Goal: Find contact information: Find contact information

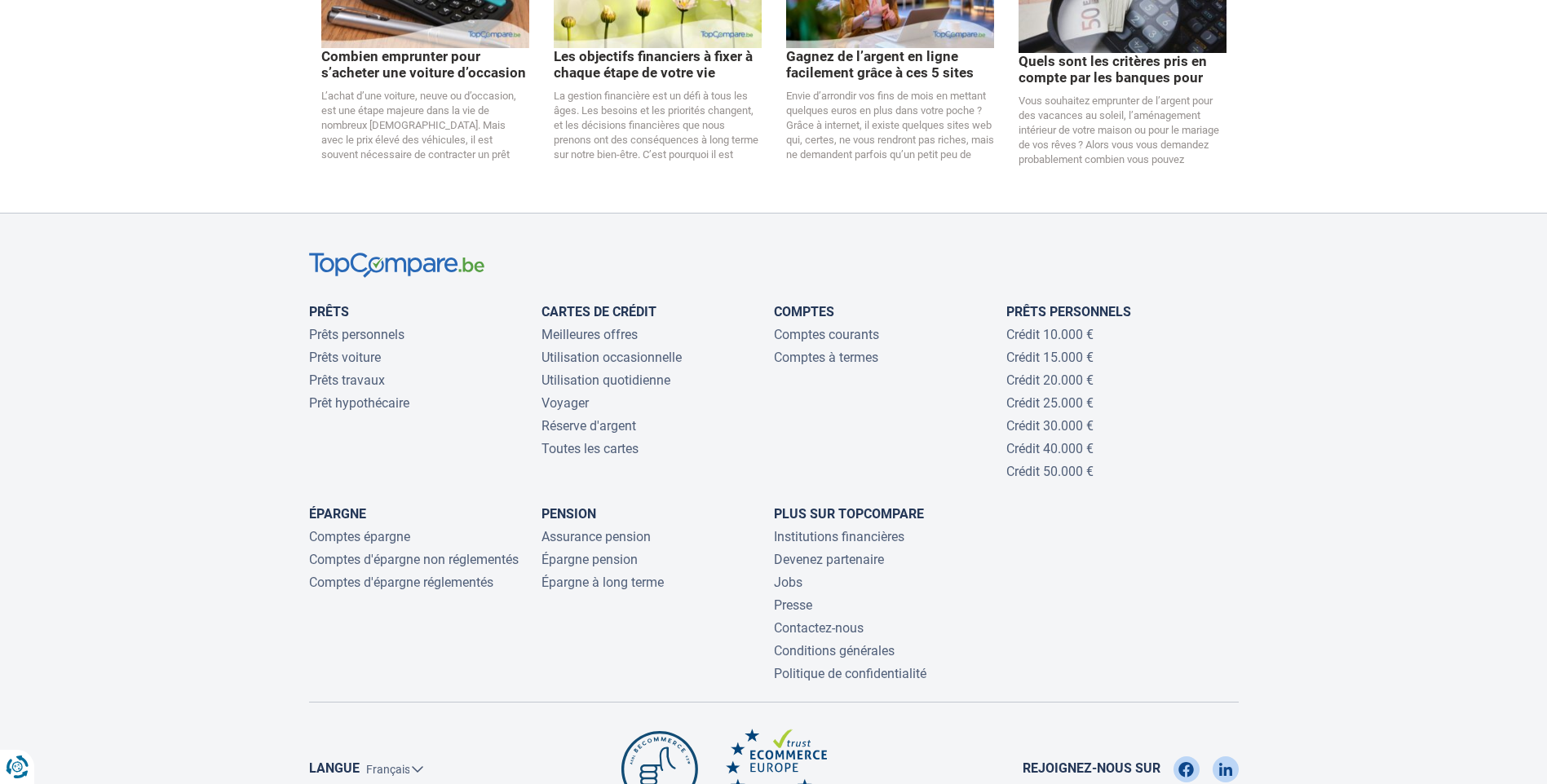
scroll to position [3517, 0]
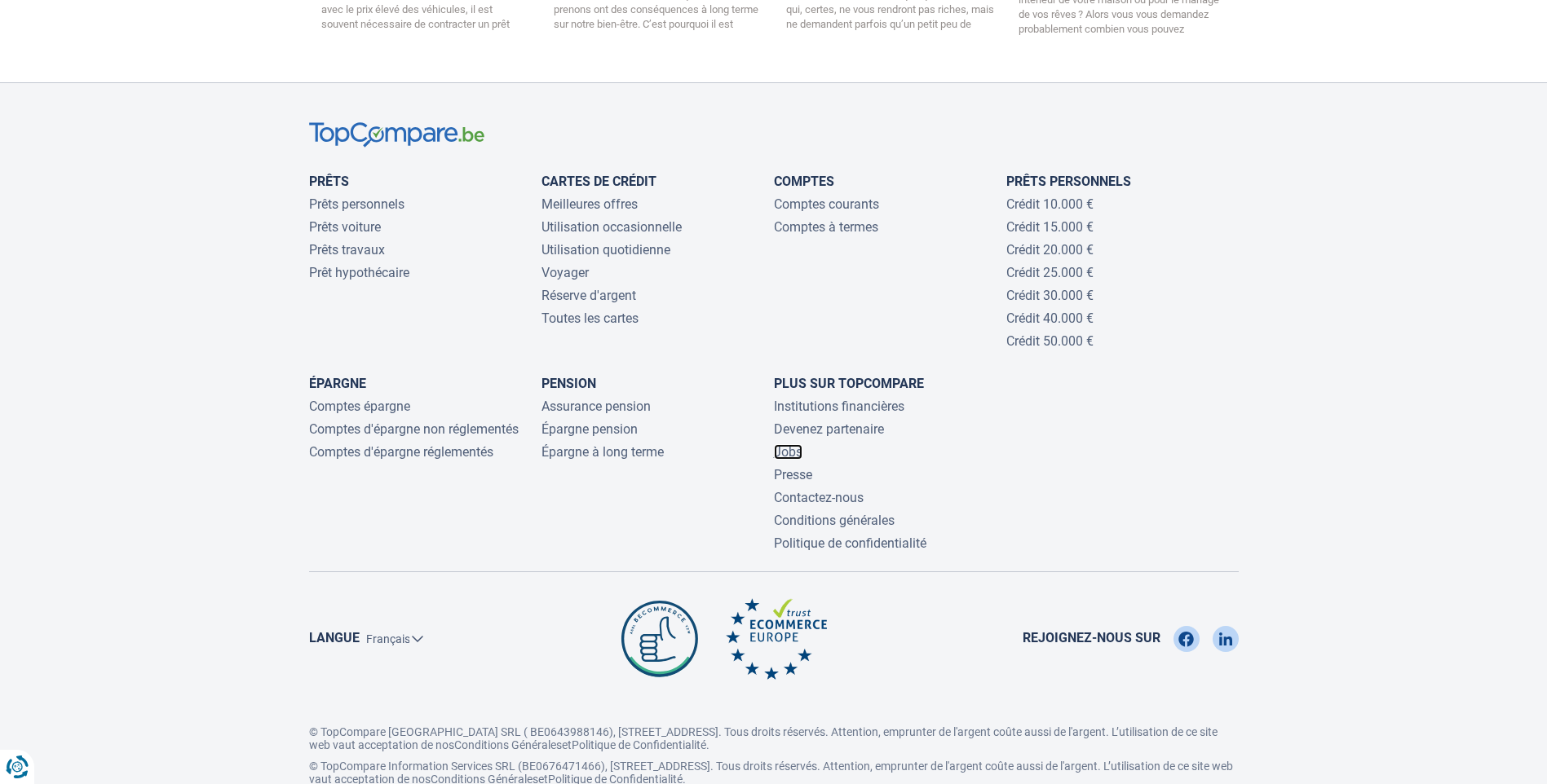
click at [800, 444] on link "Jobs" at bounding box center [789, 452] width 29 height 15
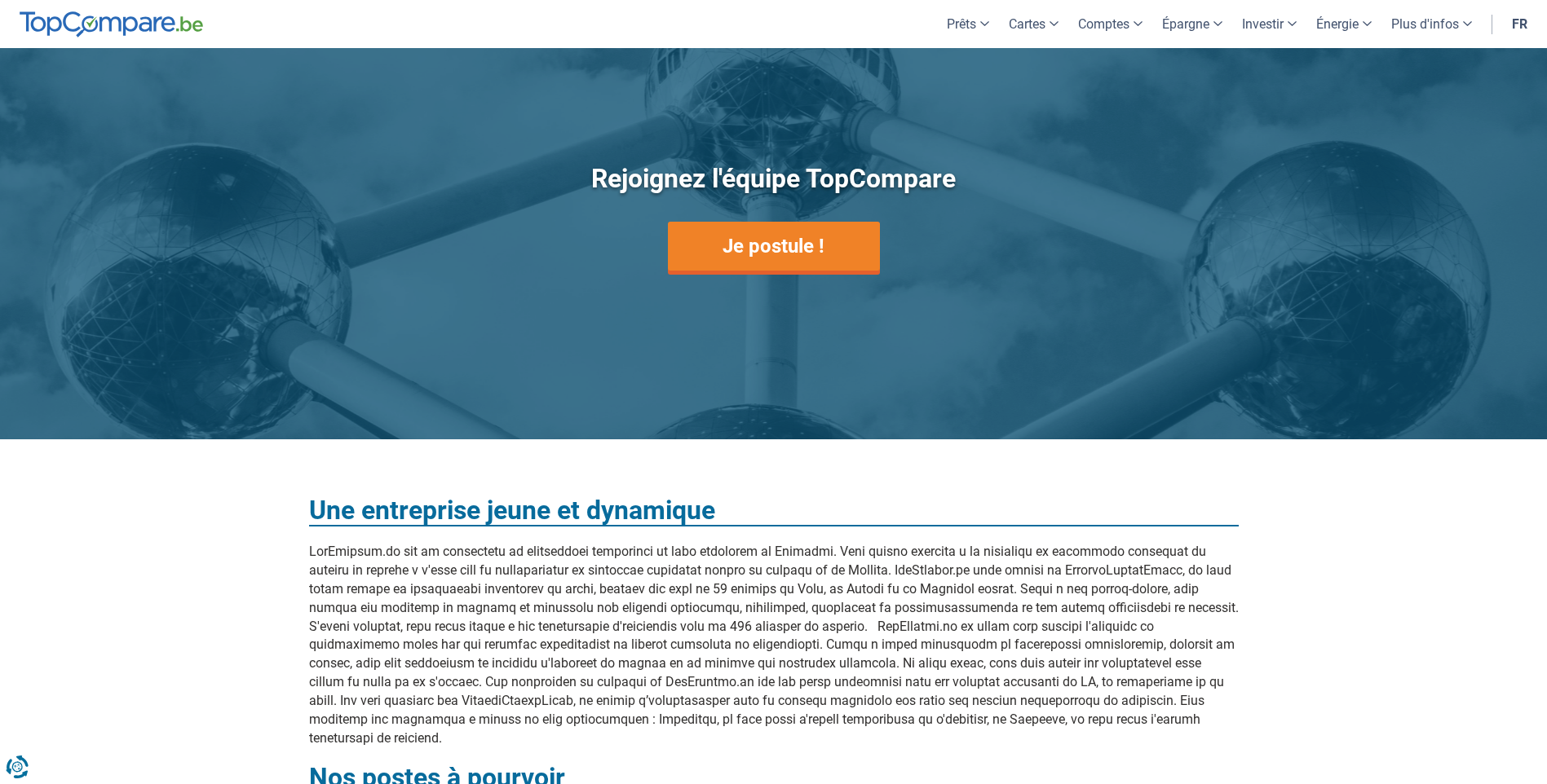
click at [768, 290] on div "Rejoignez l'équipe TopCompare Je postule !" at bounding box center [774, 245] width 620 height 296
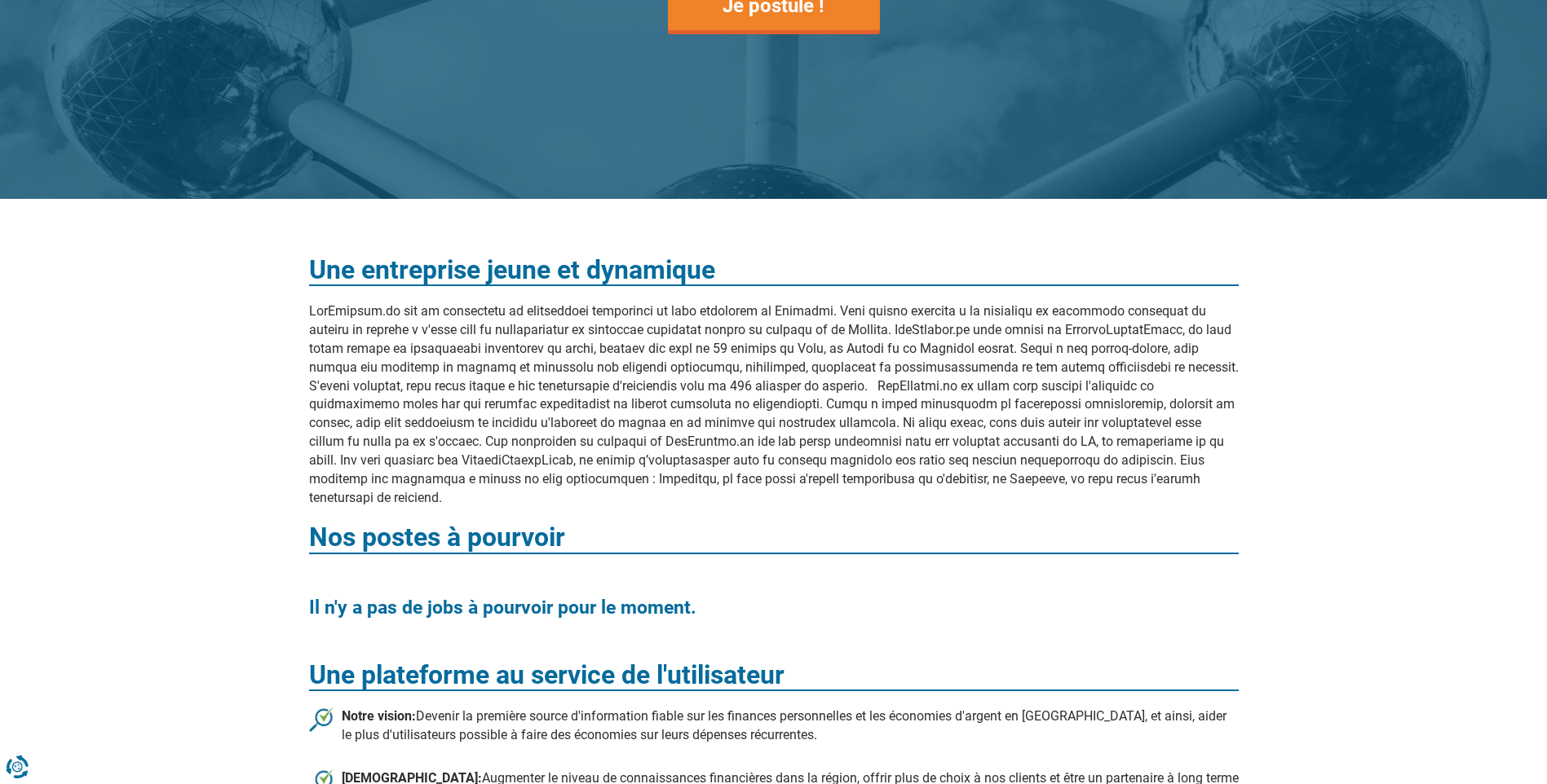
scroll to position [186, 0]
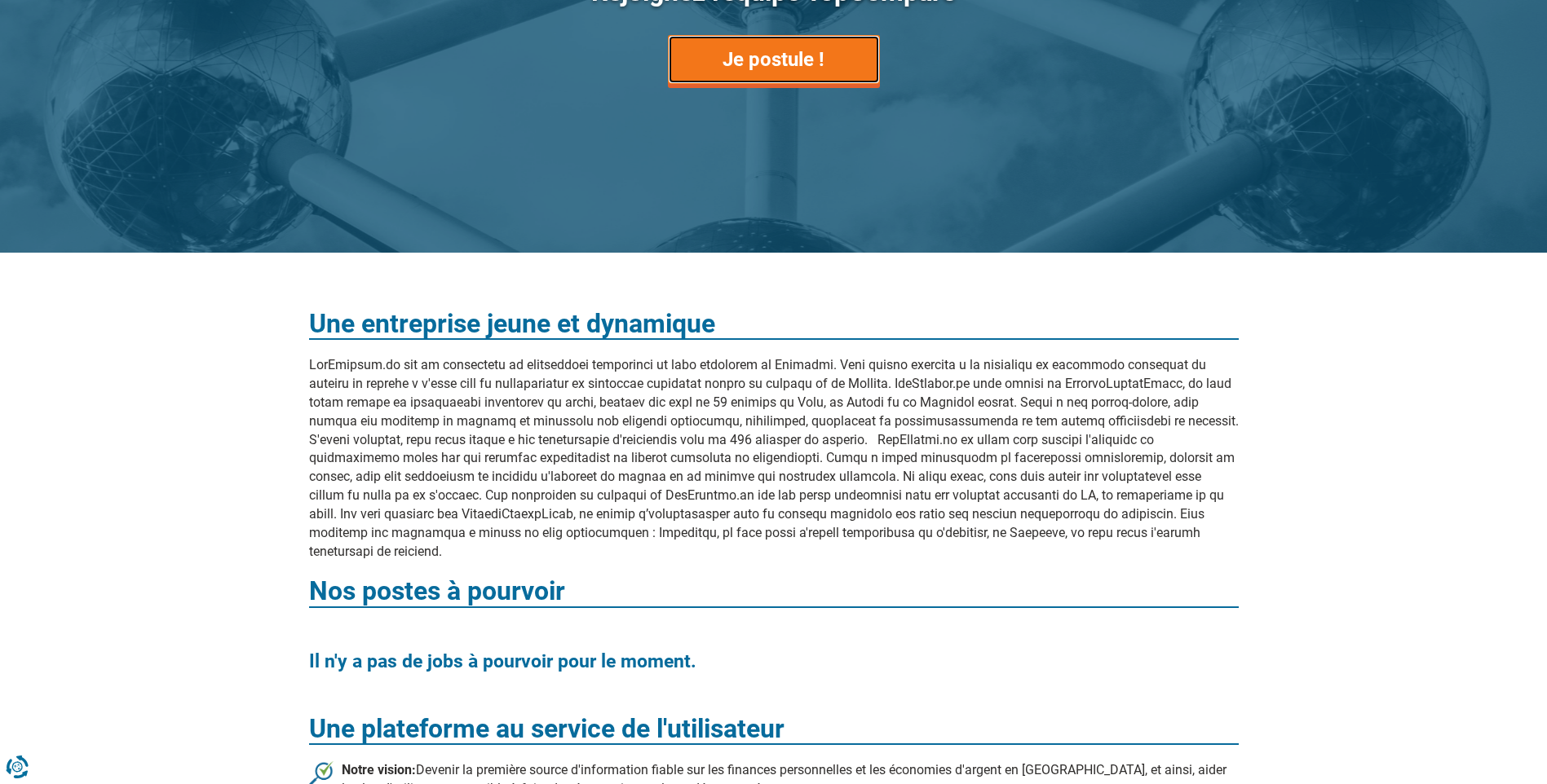
click at [737, 49] on link "Je postule !" at bounding box center [774, 60] width 212 height 49
click at [738, 59] on link "Je postule !" at bounding box center [774, 60] width 212 height 49
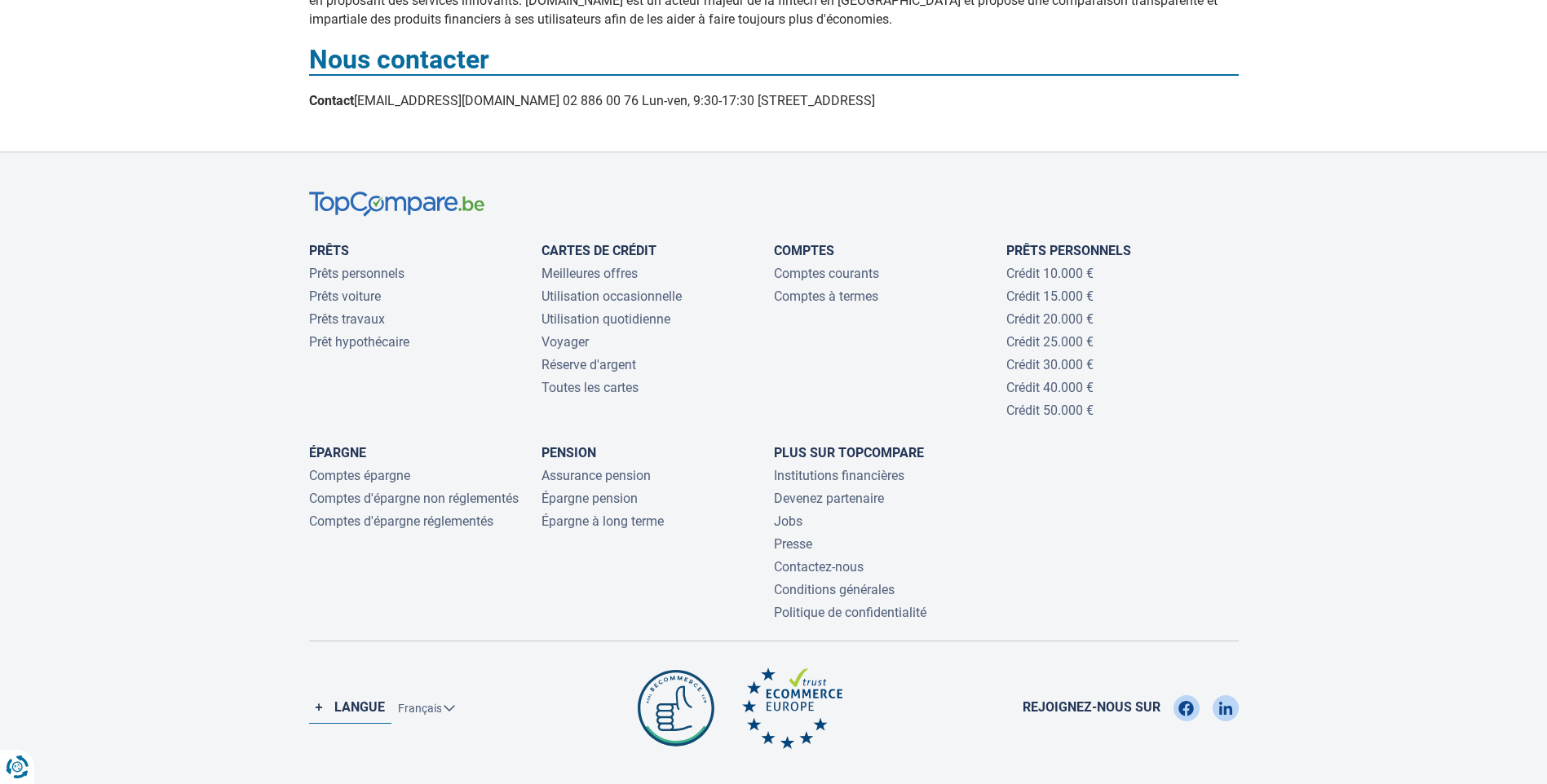
scroll to position [1319, 0]
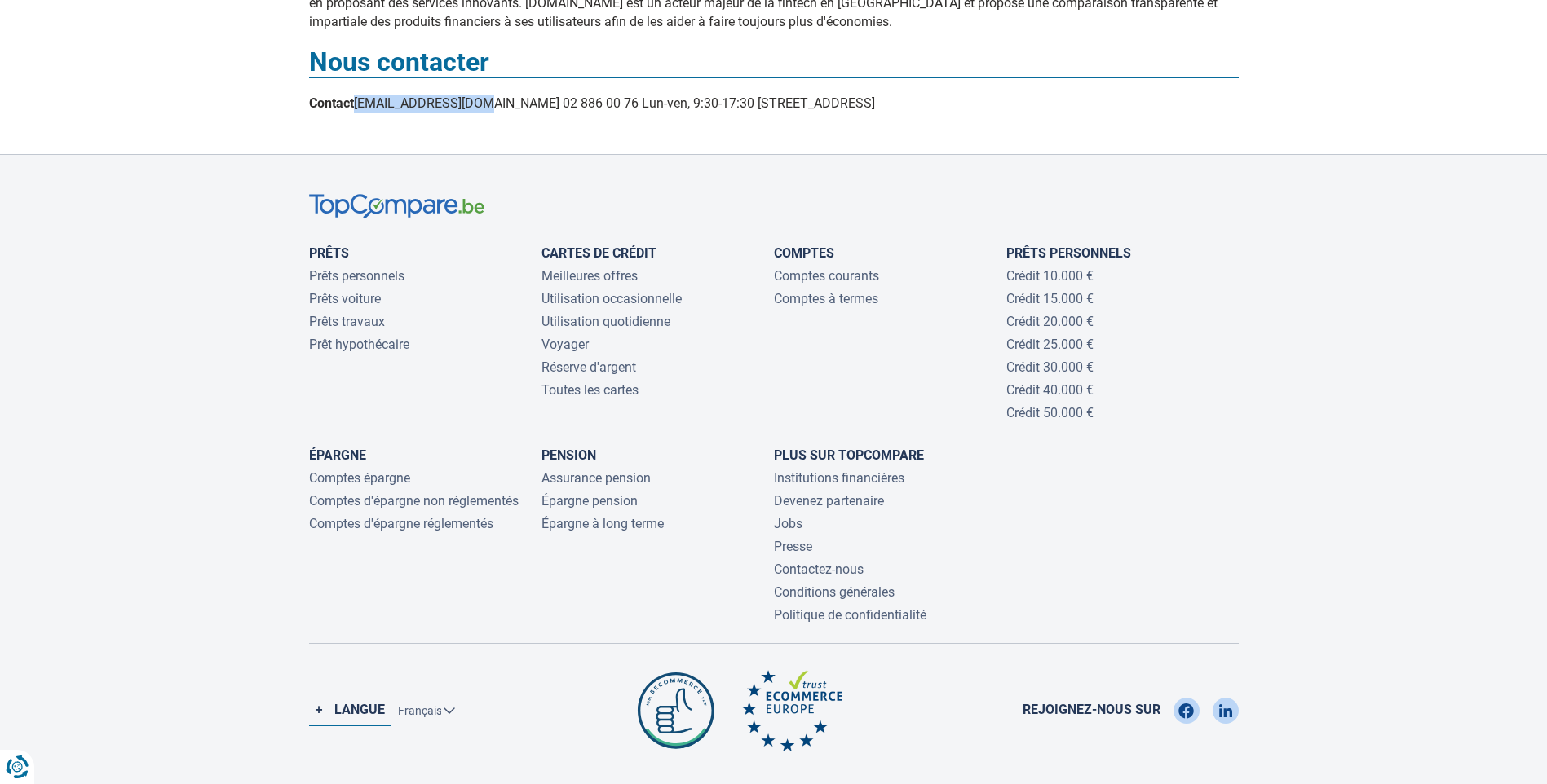
drag, startPoint x: 480, startPoint y: 97, endPoint x: 354, endPoint y: 96, distance: 126.0
copy div "[EMAIL_ADDRESS][DOMAIN_NAME]"
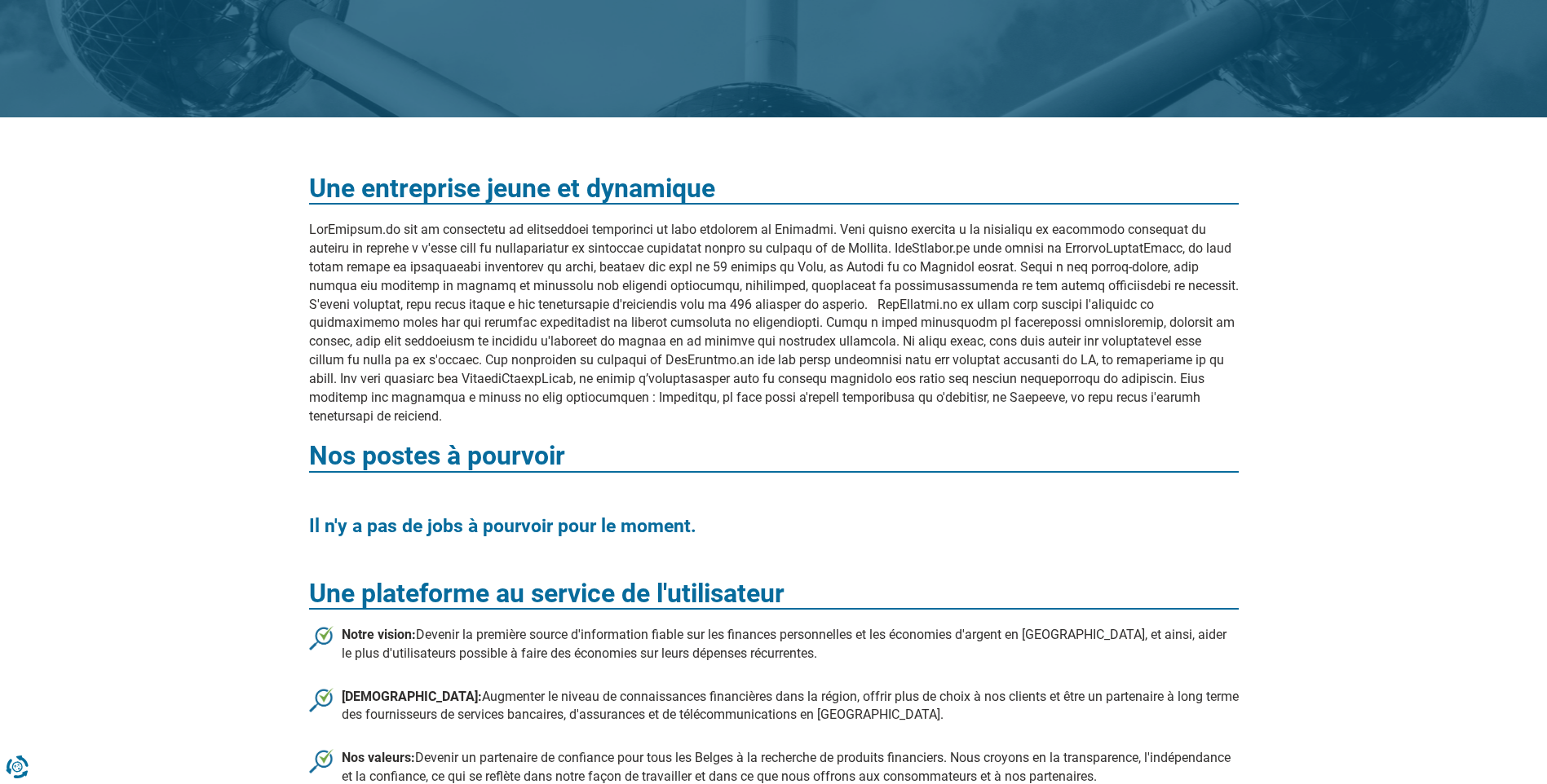
scroll to position [0, 0]
